Goal: Transaction & Acquisition: Book appointment/travel/reservation

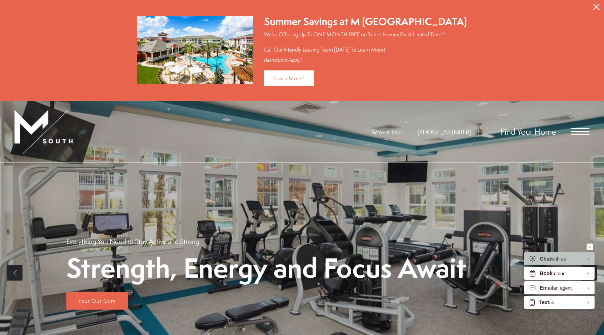
click at [597, 7] on icon "Close Alert" at bounding box center [596, 7] width 7 height 7
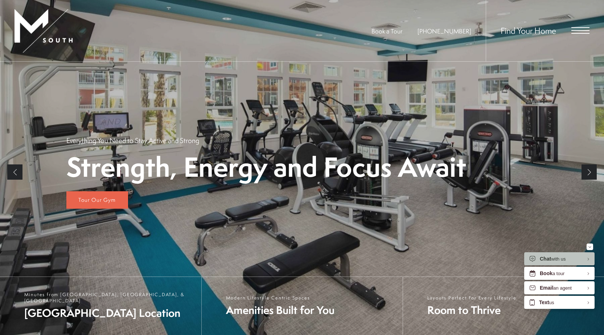
click at [579, 35] on div "Find Your Home" at bounding box center [538, 30] width 104 height 61
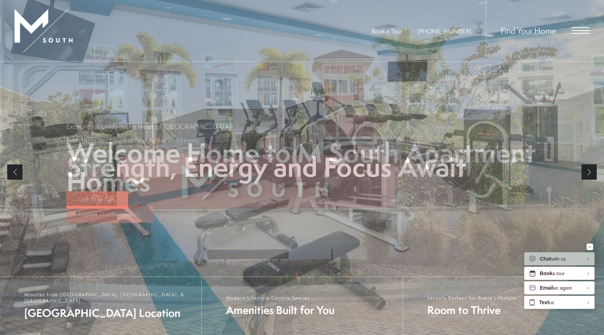
click at [579, 29] on span "Open Menu" at bounding box center [580, 30] width 18 height 7
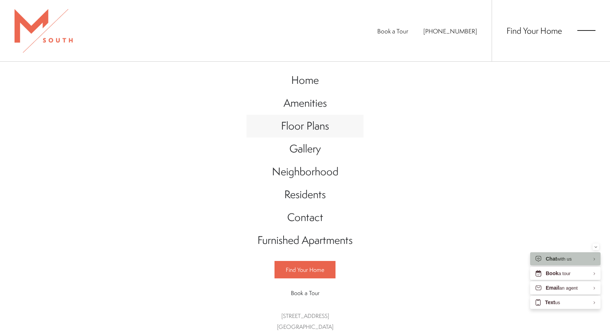
click at [293, 128] on span "Floor Plans" at bounding box center [305, 125] width 48 height 15
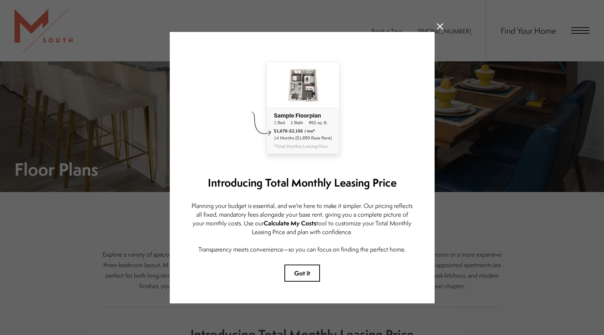
scroll to position [145, 0]
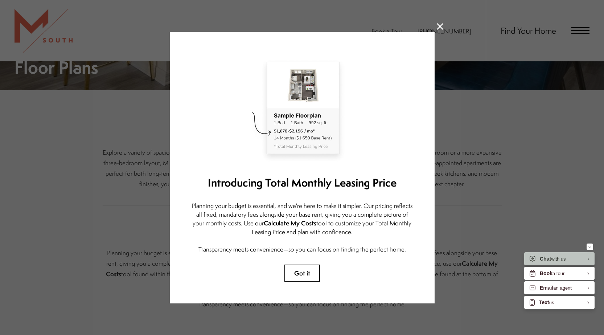
click at [438, 23] on icon at bounding box center [440, 26] width 7 height 7
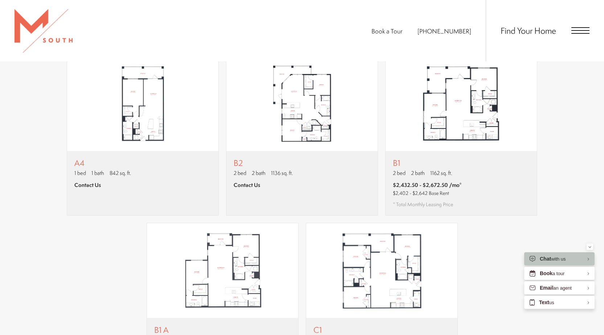
scroll to position [653, 0]
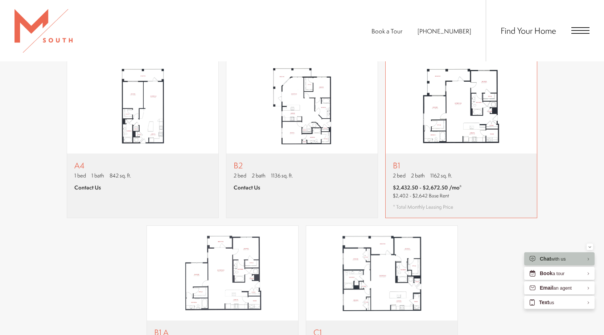
click at [456, 115] on img "View floor plan B1" at bounding box center [461, 106] width 151 height 95
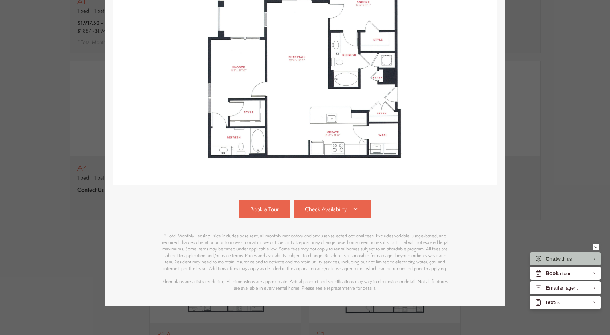
scroll to position [143, 0]
click at [331, 205] on span "Check Availability" at bounding box center [326, 209] width 42 height 8
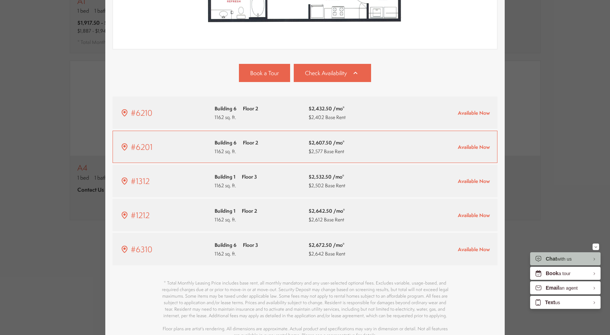
scroll to position [255, 0]
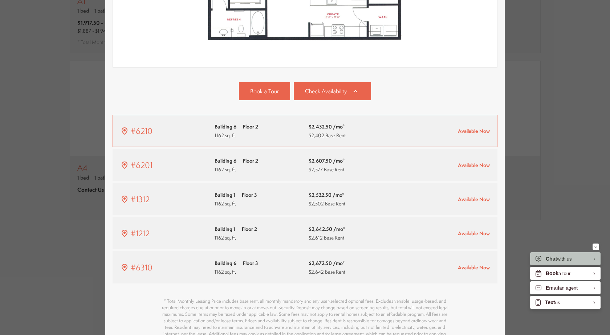
click at [310, 129] on span "$2,432.50 /mo*" at bounding box center [326, 126] width 37 height 9
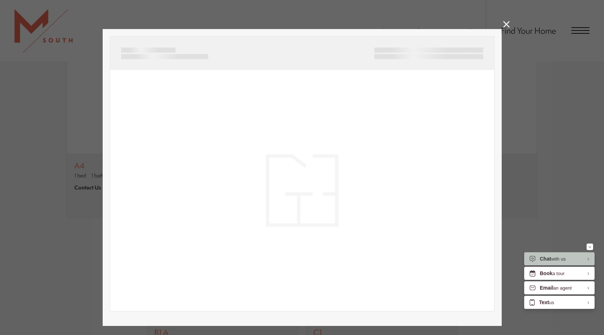
scroll to position [25, 0]
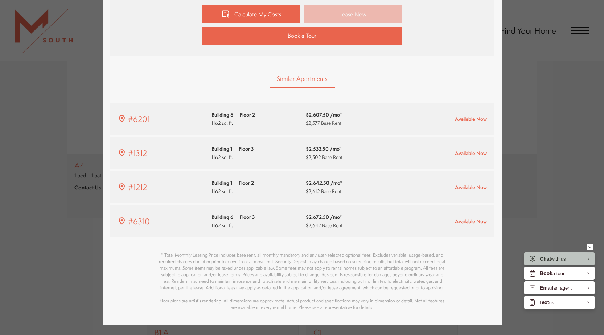
type input "**********"
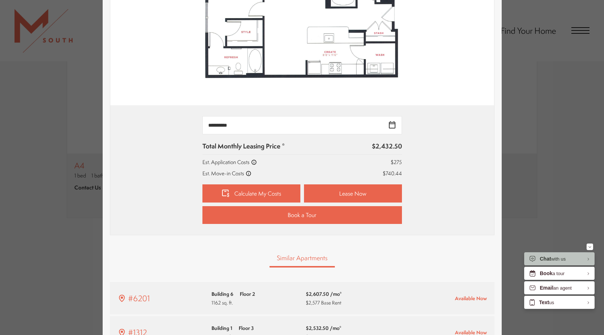
scroll to position [227, 0]
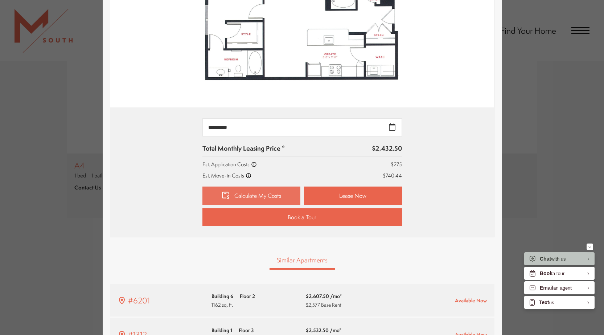
click at [255, 196] on link "Calculate My Costs" at bounding box center [251, 196] width 98 height 18
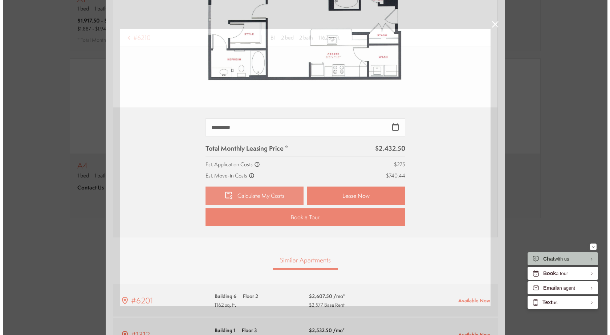
scroll to position [0, 0]
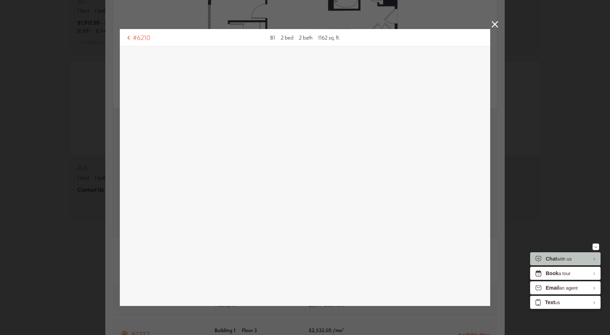
click at [493, 24] on icon at bounding box center [494, 24] width 7 height 7
